Goal: Task Accomplishment & Management: Use online tool/utility

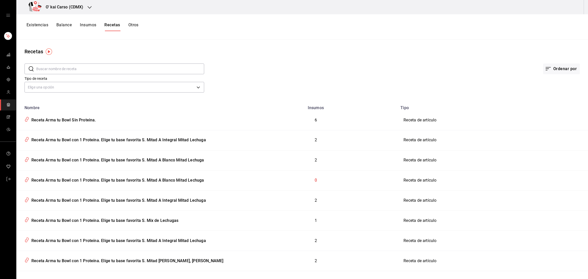
click at [74, 5] on h3 "O' kai Carso (CDMX)" at bounding box center [63, 7] width 42 height 6
click at [68, 55] on div "O'kai Interlomas (CDMX)" at bounding box center [54, 56] width 68 height 5
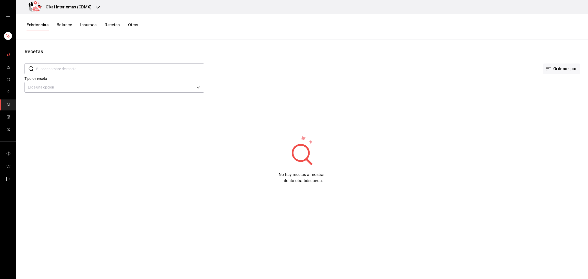
drag, startPoint x: 0, startPoint y: 0, endPoint x: 8, endPoint y: 54, distance: 54.7
click at [8, 54] on icon "mailbox folders" at bounding box center [8, 55] width 4 height 4
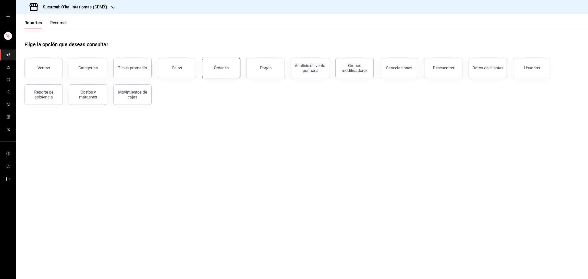
click at [223, 72] on button "Órdenes" at bounding box center [221, 68] width 38 height 20
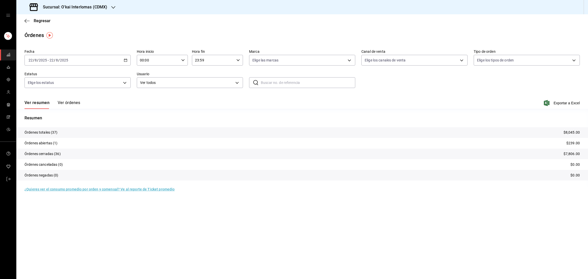
click at [80, 105] on div "Ver resumen Ver órdenes Exportar a Excel" at bounding box center [301, 101] width 555 height 15
click at [74, 105] on button "Ver órdenes" at bounding box center [69, 104] width 22 height 9
